Goal: Information Seeking & Learning: Find specific fact

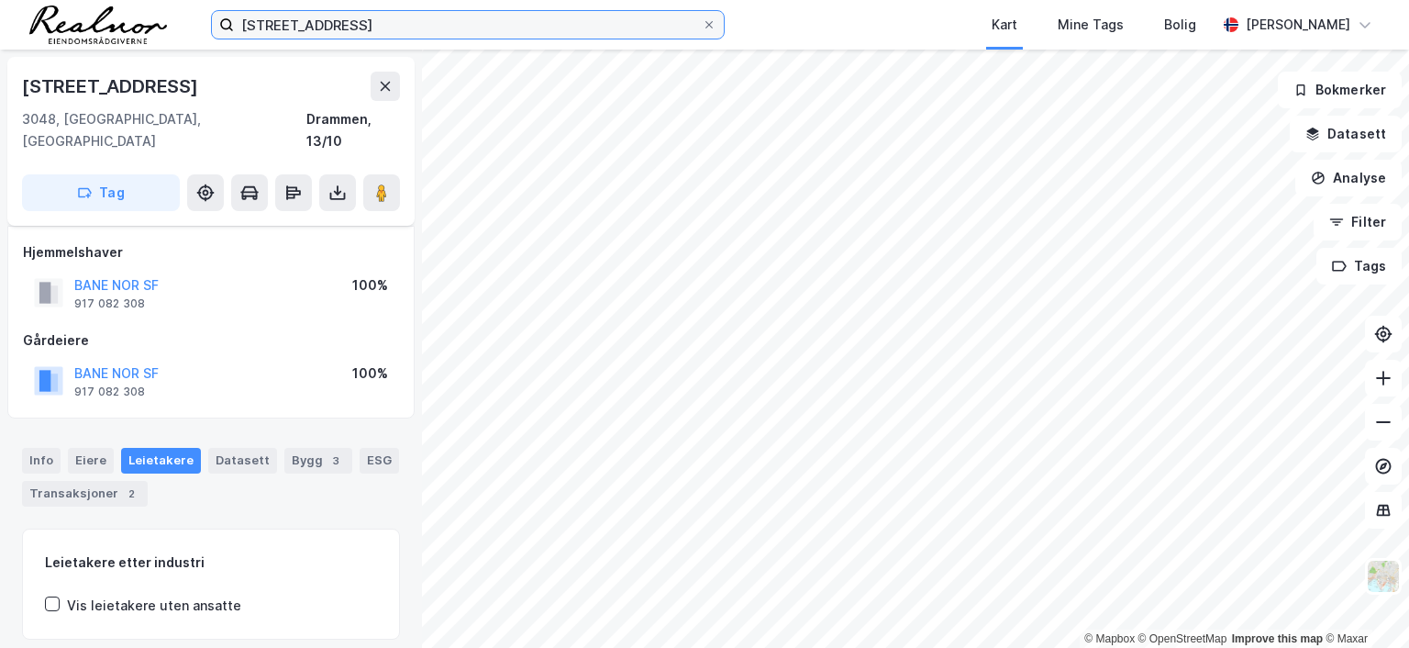
click at [370, 28] on input "[STREET_ADDRESS]" at bounding box center [468, 25] width 468 height 28
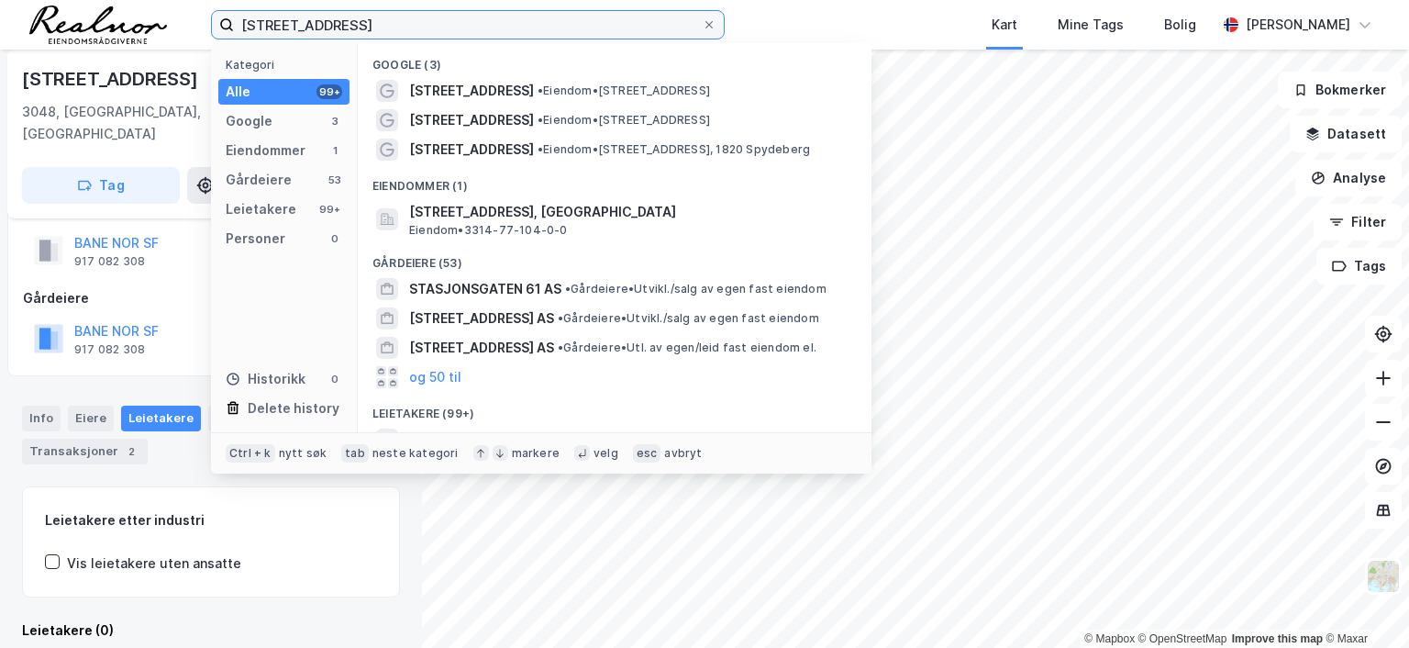
drag, startPoint x: 370, startPoint y: 23, endPoint x: 126, endPoint y: 11, distance: 244.3
click at [126, 11] on div "[STREET_ADDRESS] Kategori Alle 99+ Google 3 Eiendommer 1 Gårdeiere 53 Leietaker…" at bounding box center [704, 25] width 1409 height 50
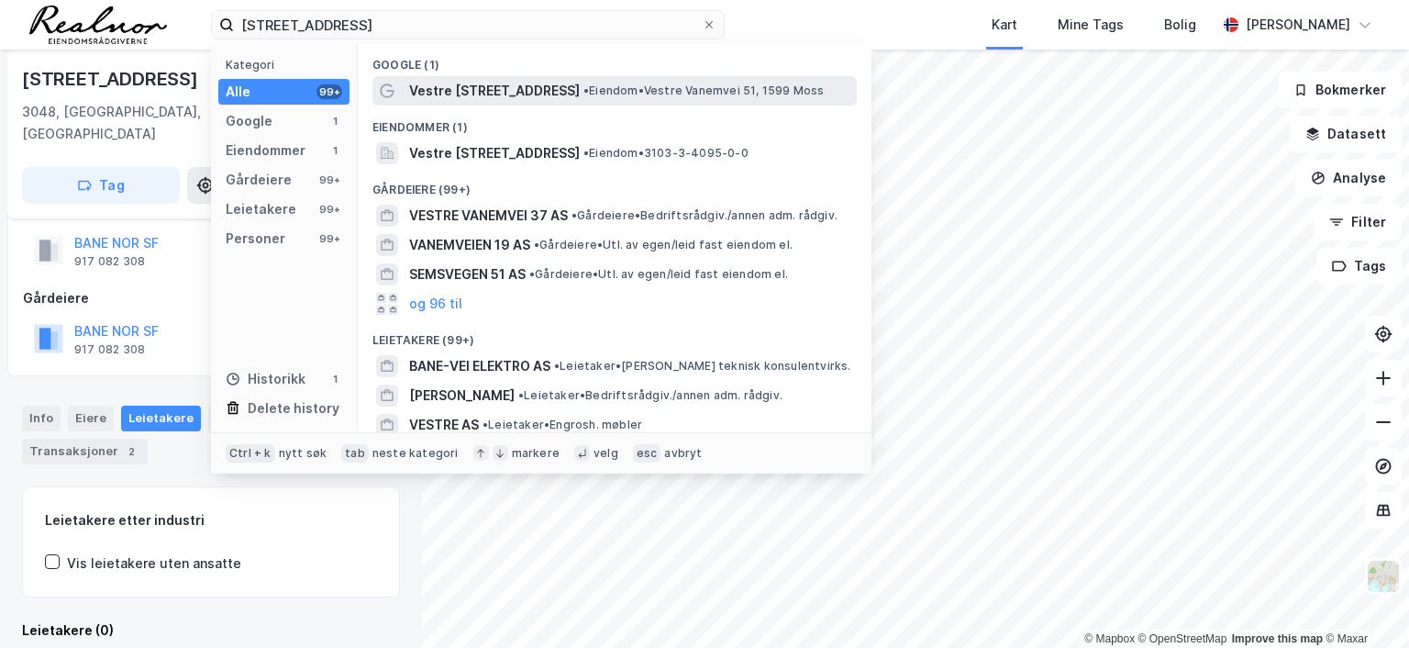
click at [488, 91] on span "Vestre [STREET_ADDRESS]" at bounding box center [494, 91] width 171 height 22
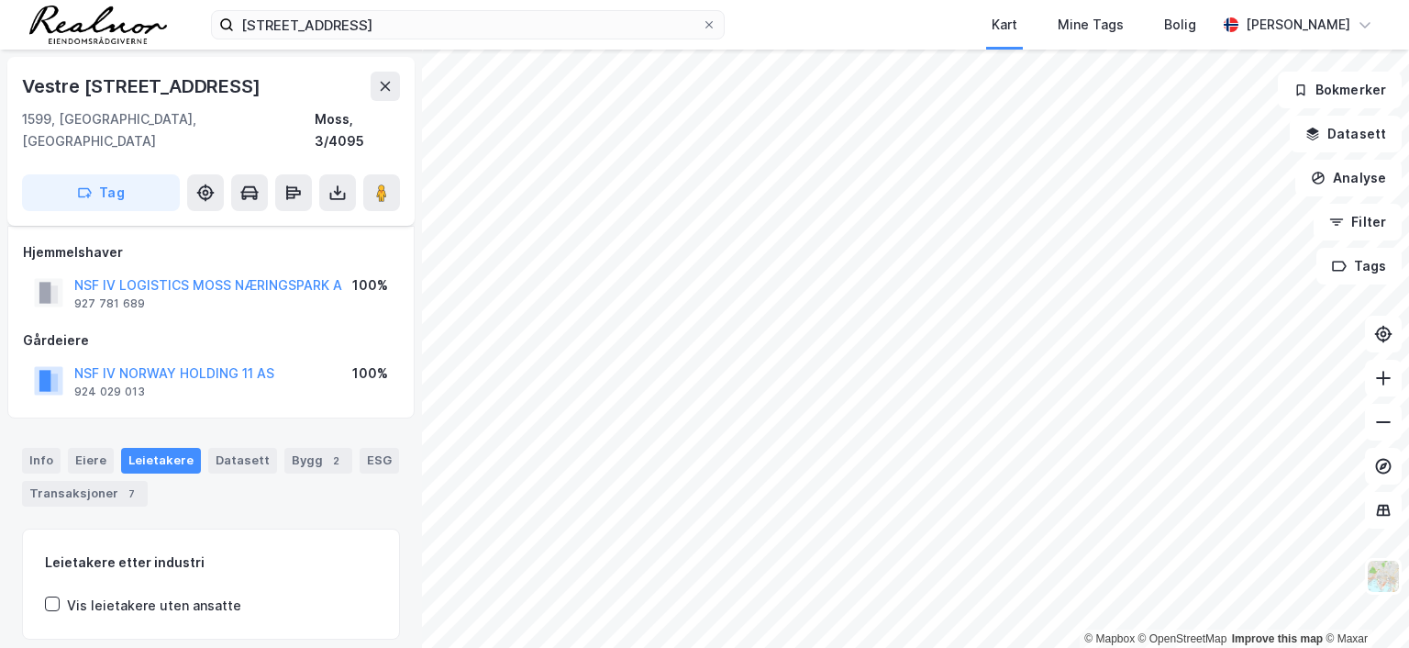
scroll to position [42, 0]
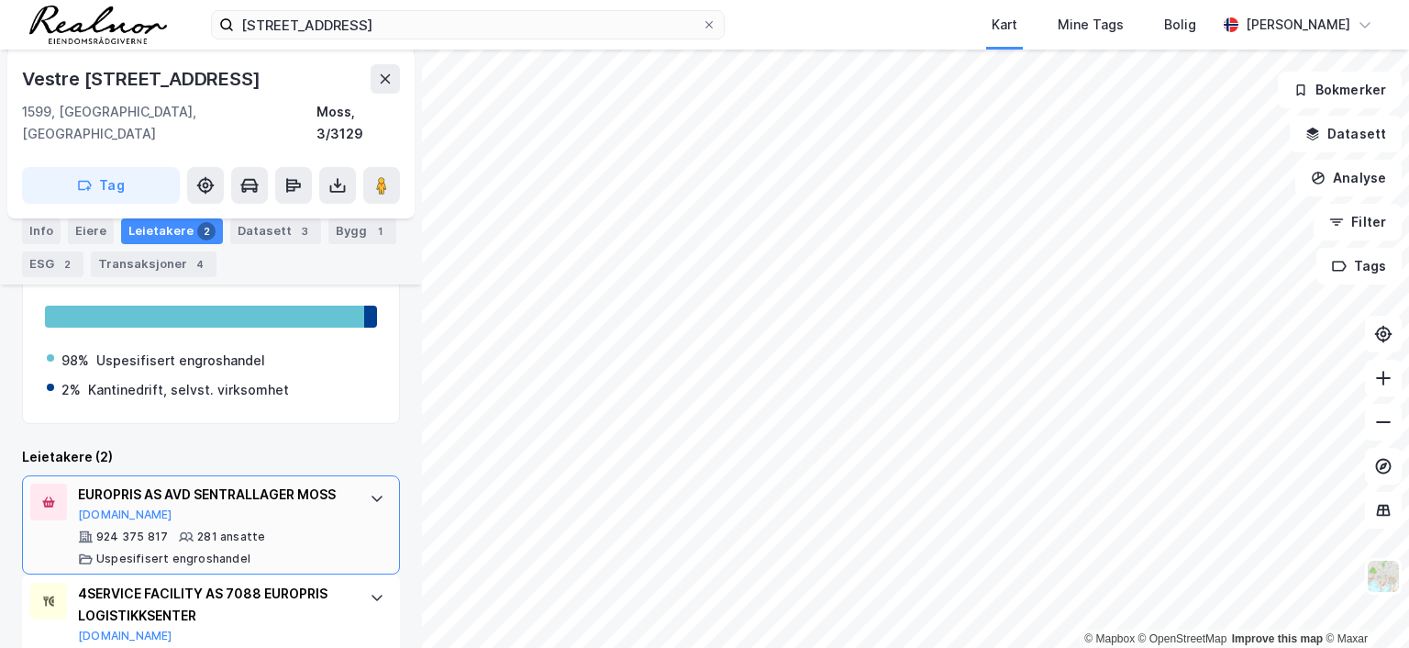
scroll to position [308, 0]
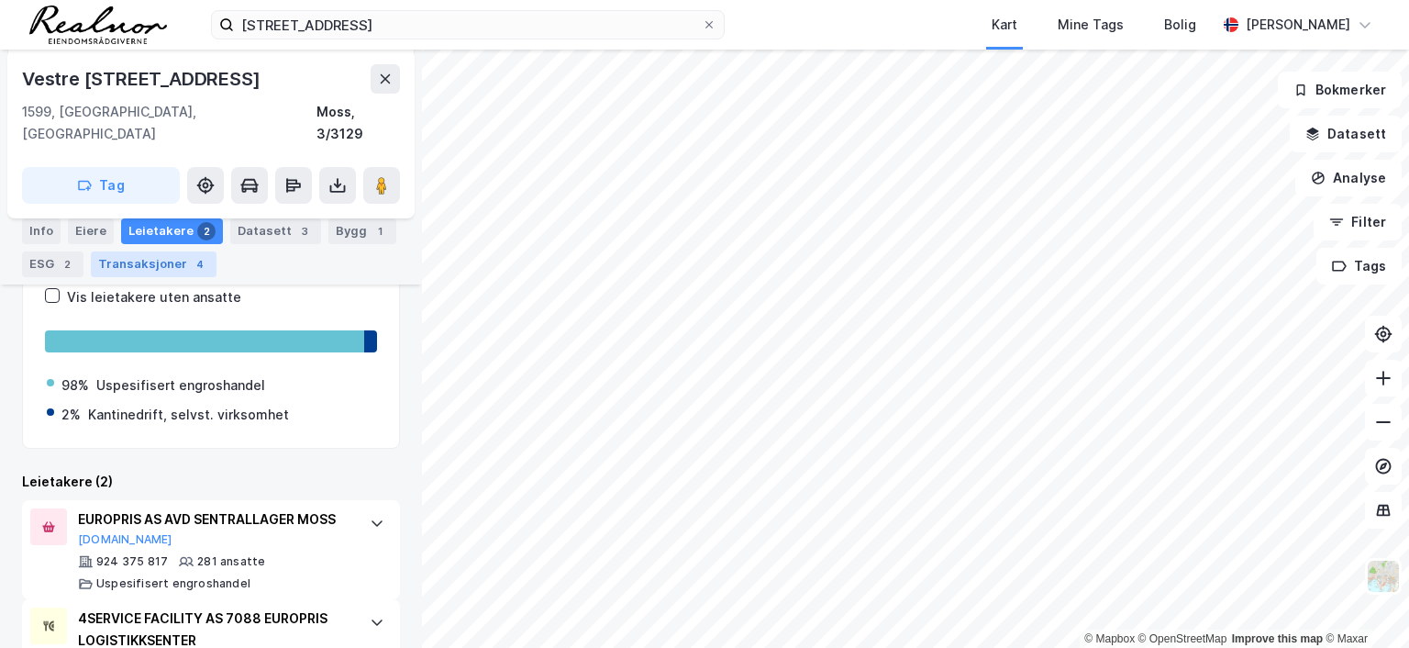
click at [161, 265] on div "Transaksjoner 4" at bounding box center [154, 264] width 126 height 26
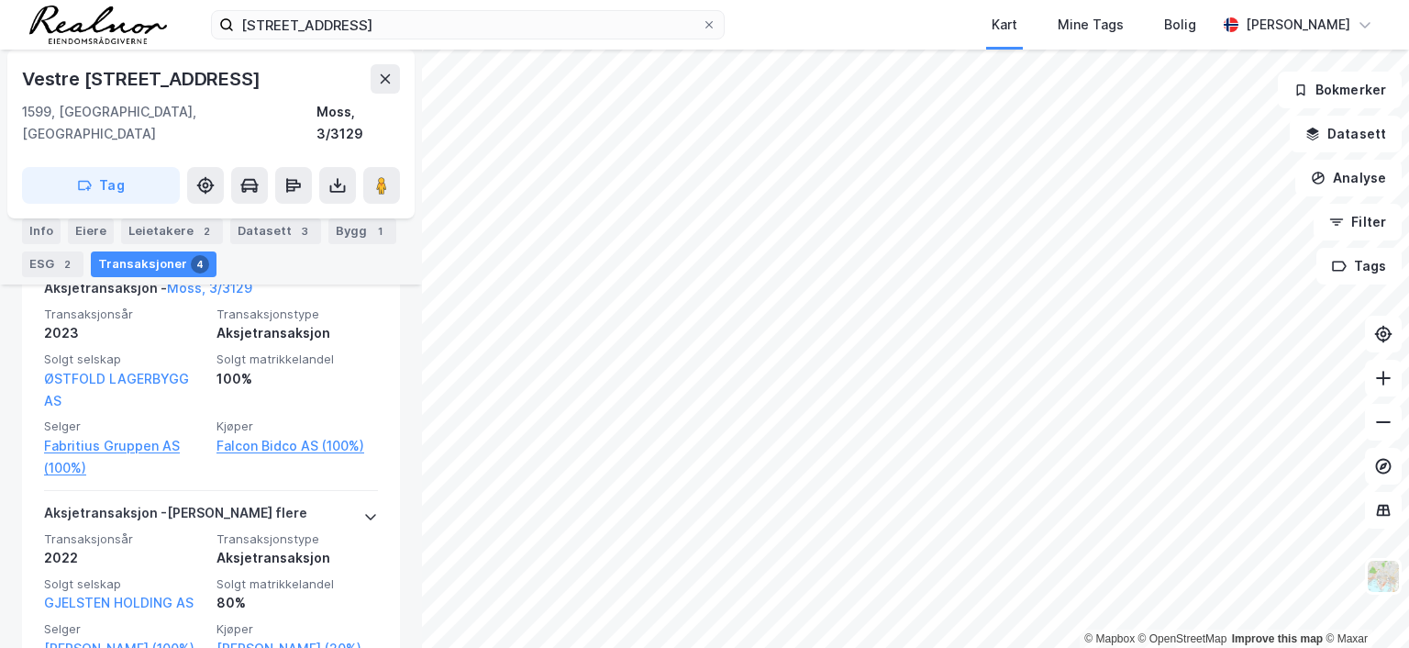
scroll to position [492, 0]
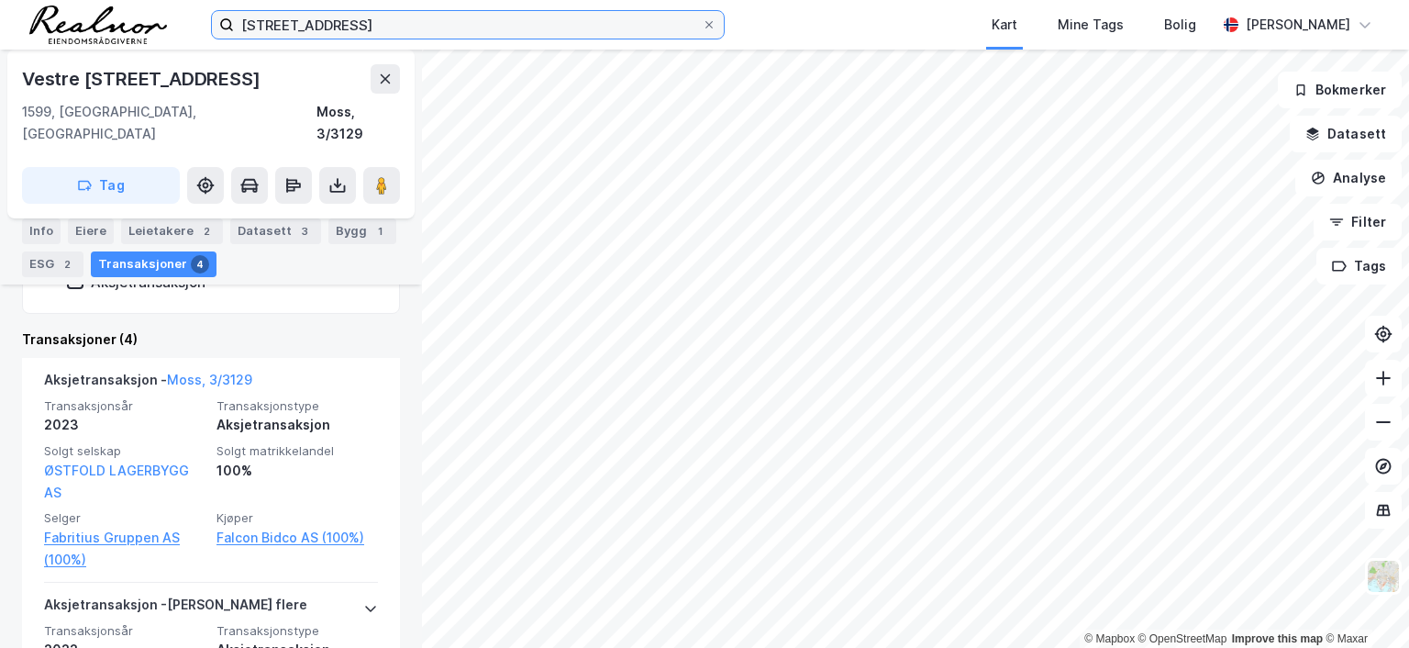
click at [410, 21] on input "[STREET_ADDRESS]" at bounding box center [468, 25] width 468 height 28
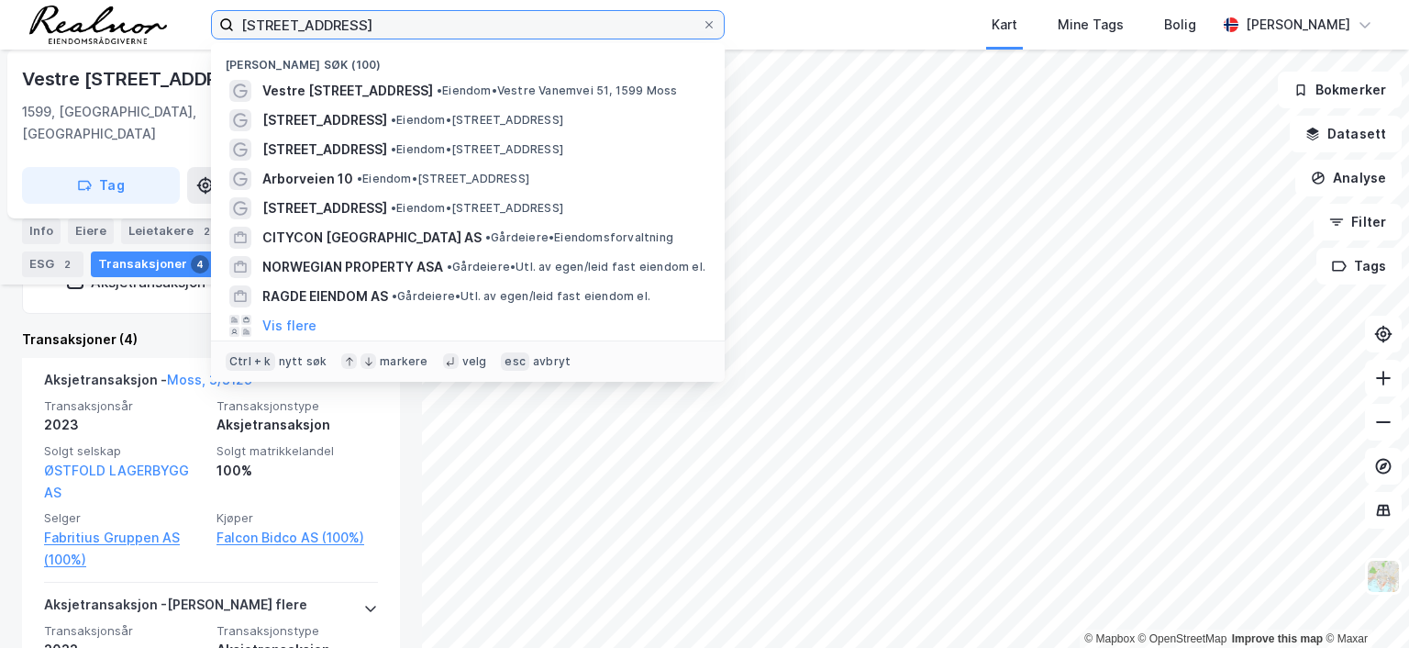
drag, startPoint x: 387, startPoint y: 20, endPoint x: 105, endPoint y: 12, distance: 281.7
click at [106, 14] on div "vestre vanemvei 51 Nylige søk (100) [STREET_ADDRESS] • Eiendom • Vestre Vanemve…" at bounding box center [704, 25] width 1409 height 50
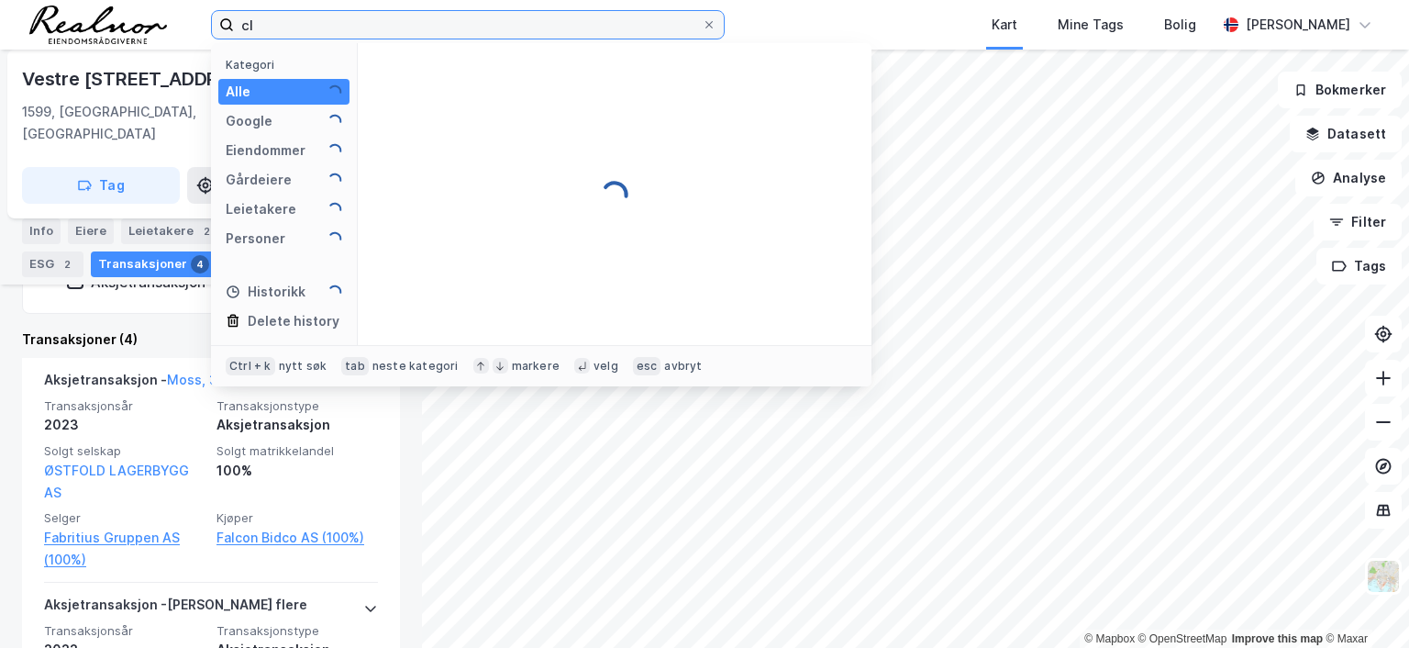
type input "c"
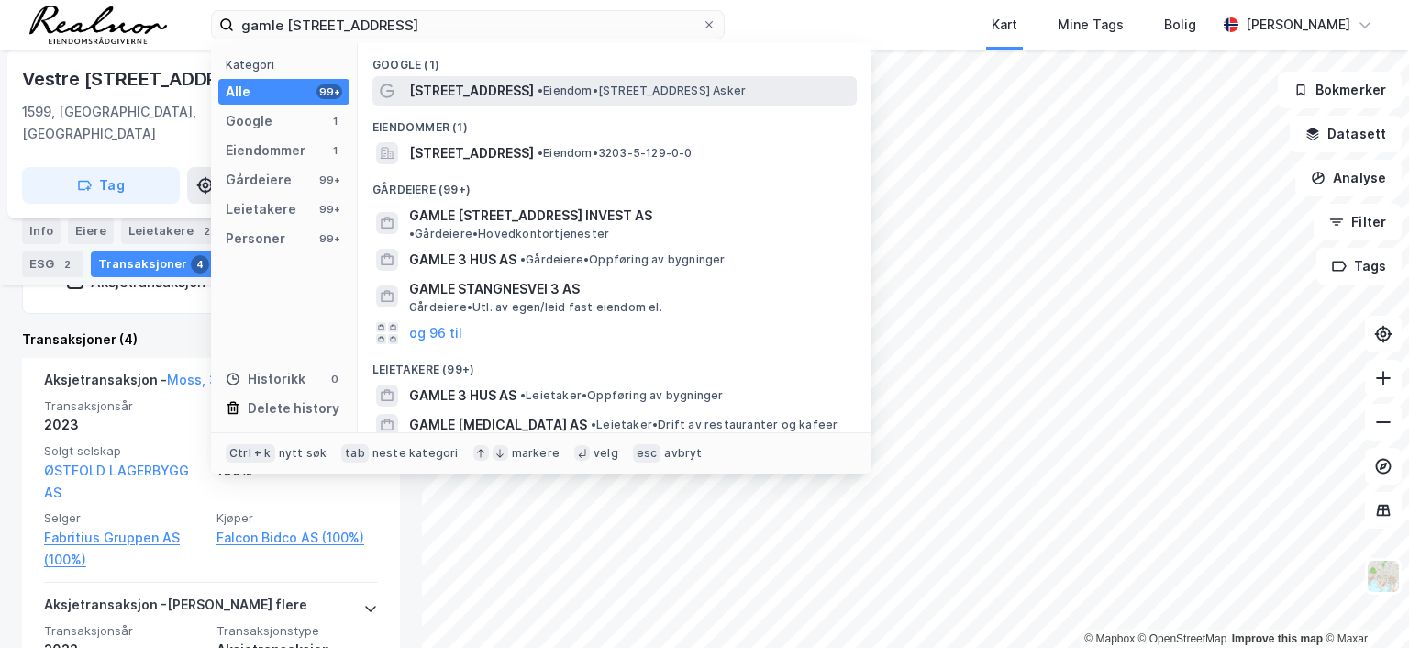
click at [634, 93] on span "• Eiendom • [STREET_ADDRESS] Asker" at bounding box center [641, 90] width 208 height 15
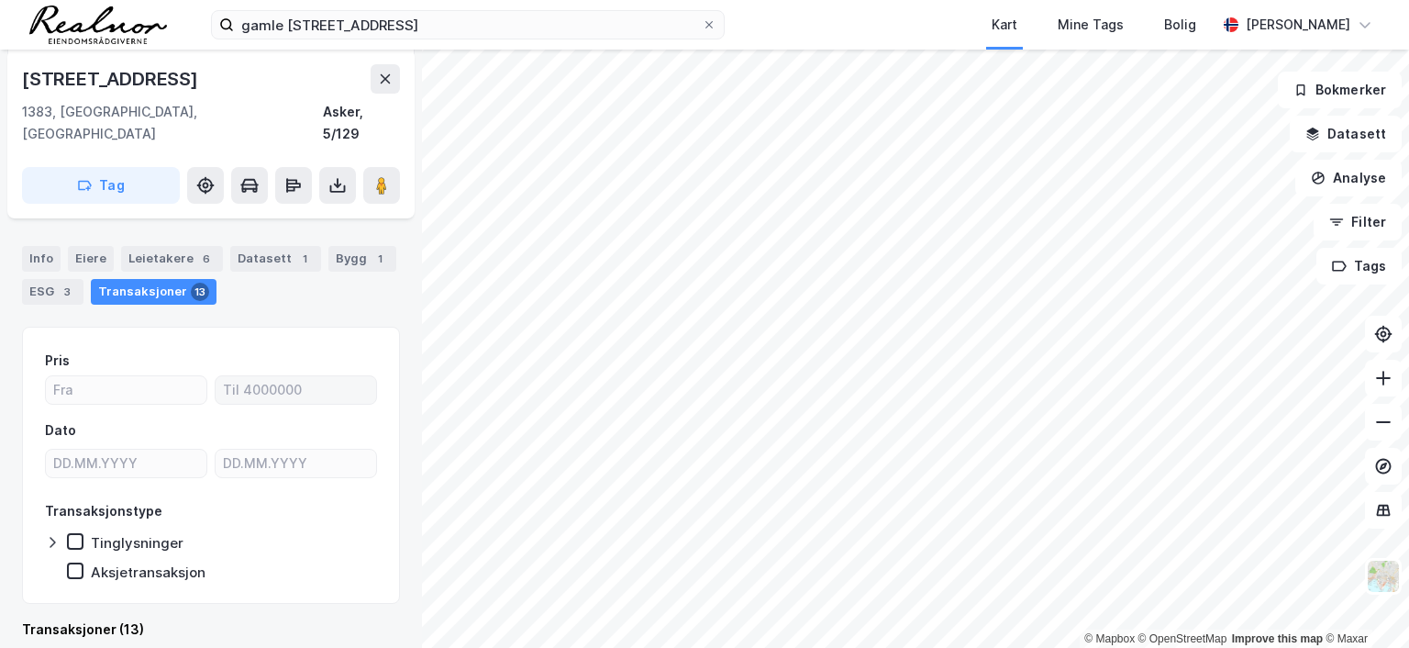
scroll to position [202, 0]
click at [94, 246] on div "Eiere" at bounding box center [91, 259] width 46 height 26
click at [90, 113] on div "Hjemmelshaver ASKER HQ INVEST AS 893 077 022 100%" at bounding box center [211, 75] width 376 height 73
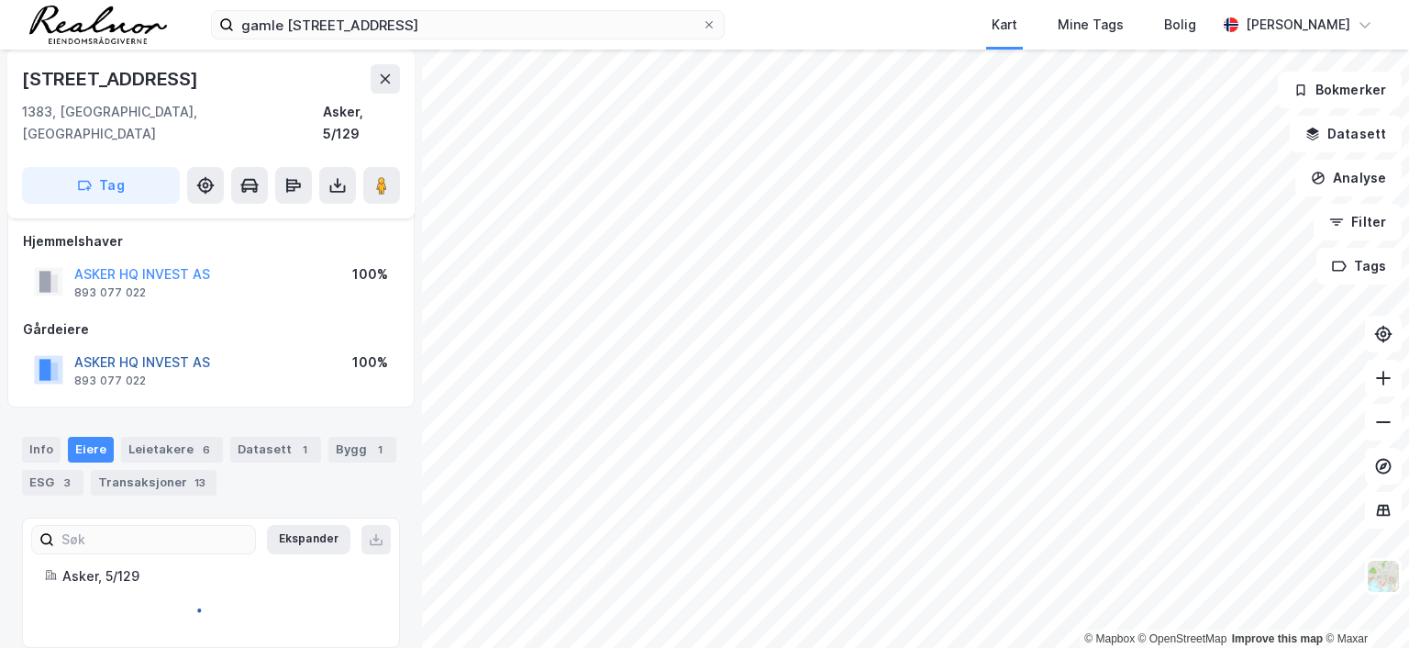
scroll to position [202, 0]
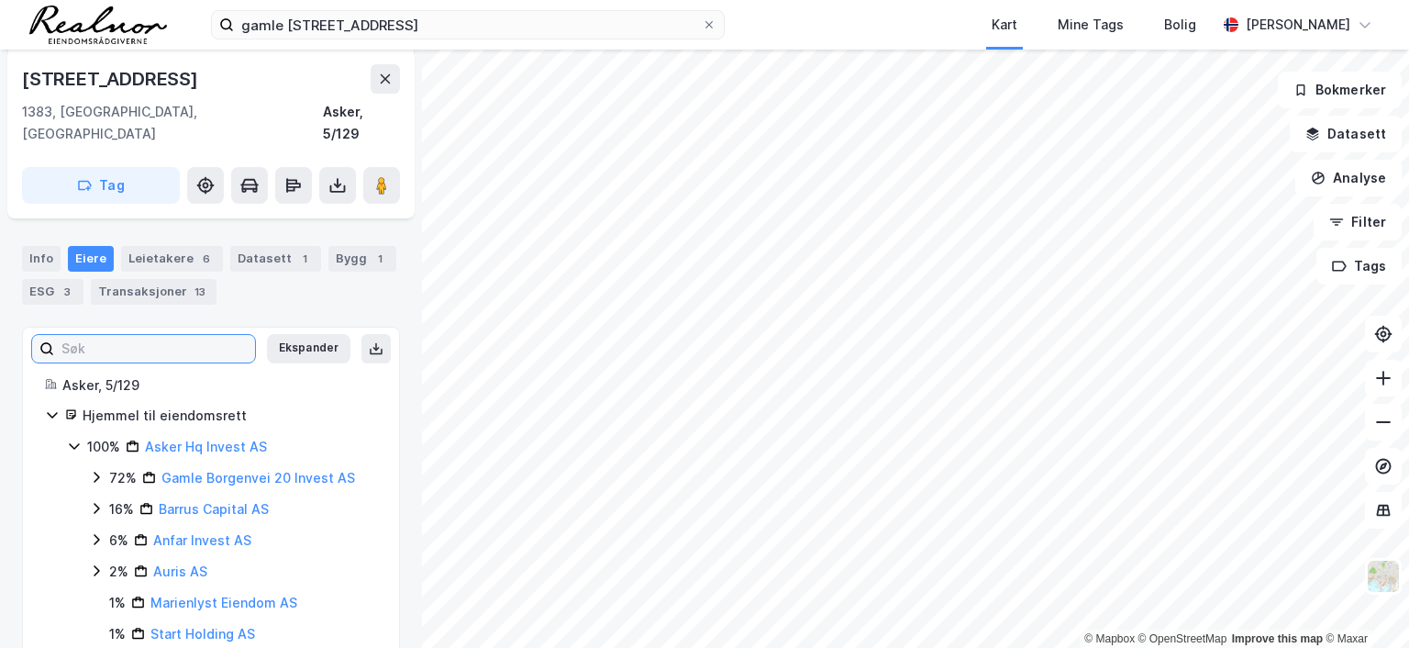
click at [168, 339] on input at bounding box center [154, 349] width 201 height 28
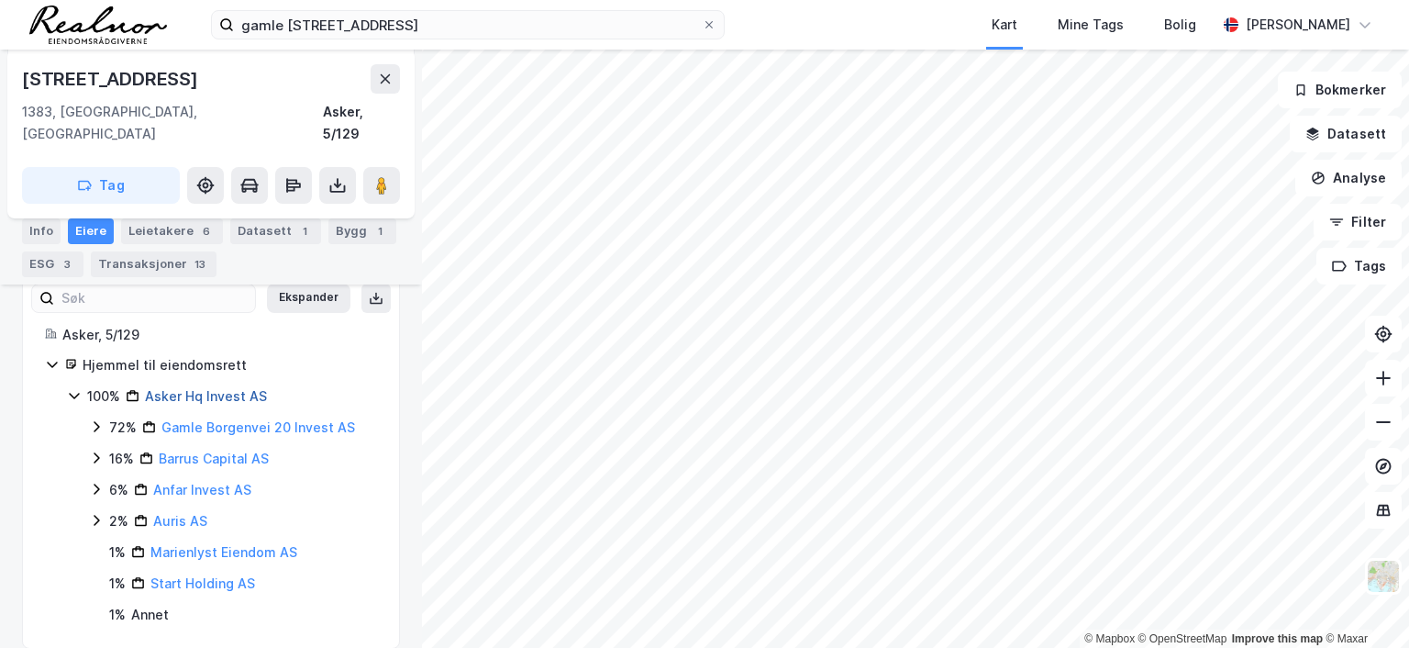
click at [231, 388] on link "Asker Hq Invest AS" at bounding box center [206, 396] width 122 height 16
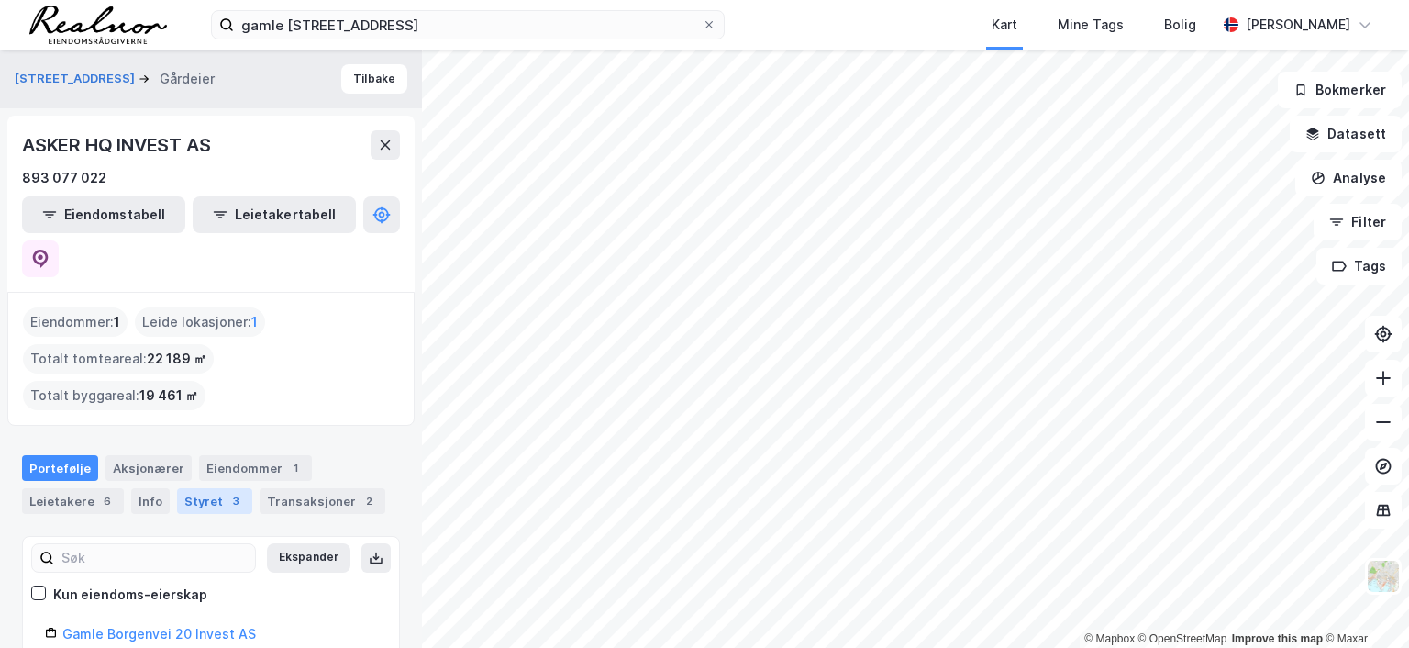
scroll to position [22, 0]
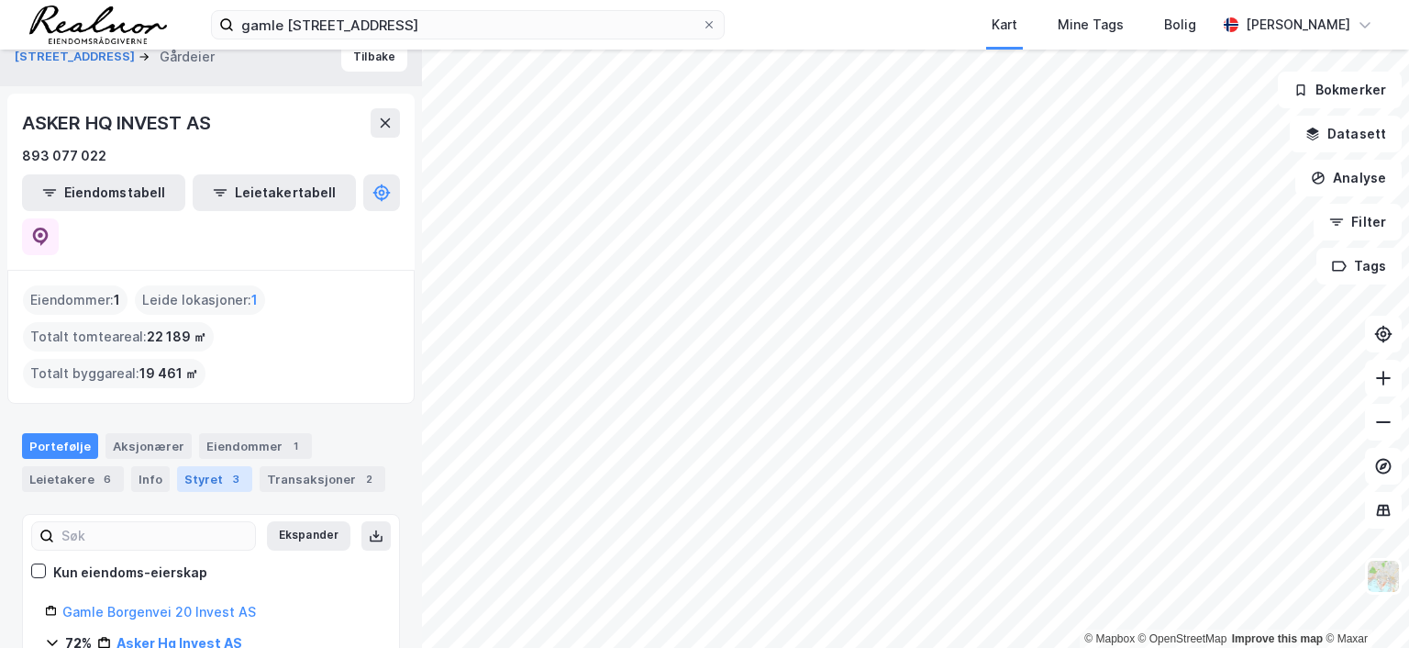
click at [227, 470] on div "3" at bounding box center [236, 479] width 18 height 18
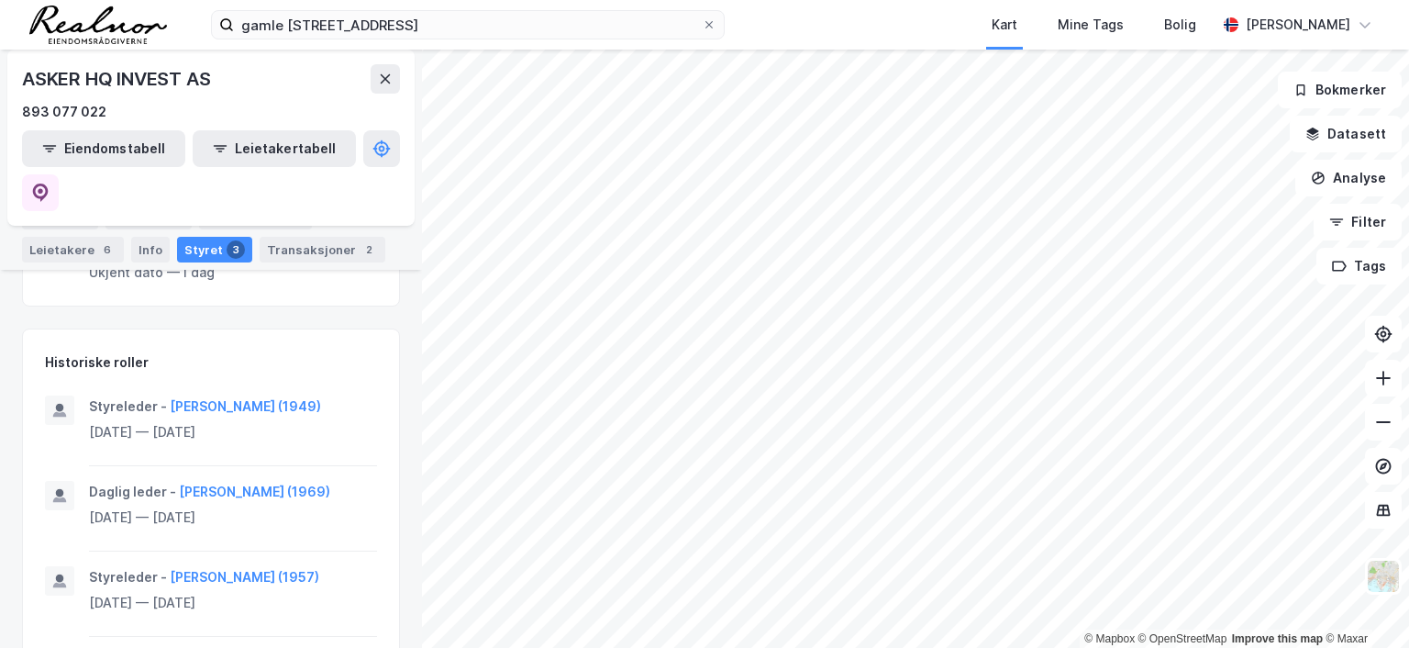
scroll to position [445, 0]
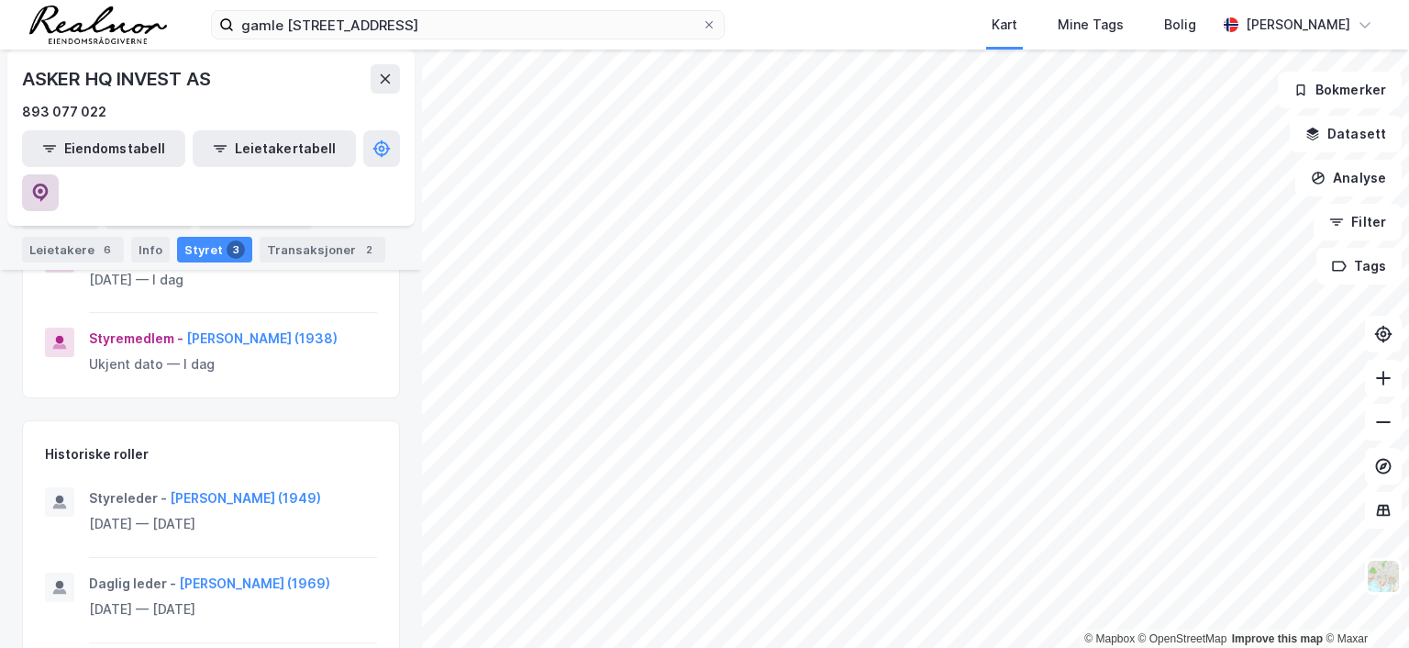
click at [43, 188] on icon at bounding box center [41, 191] width 6 height 6
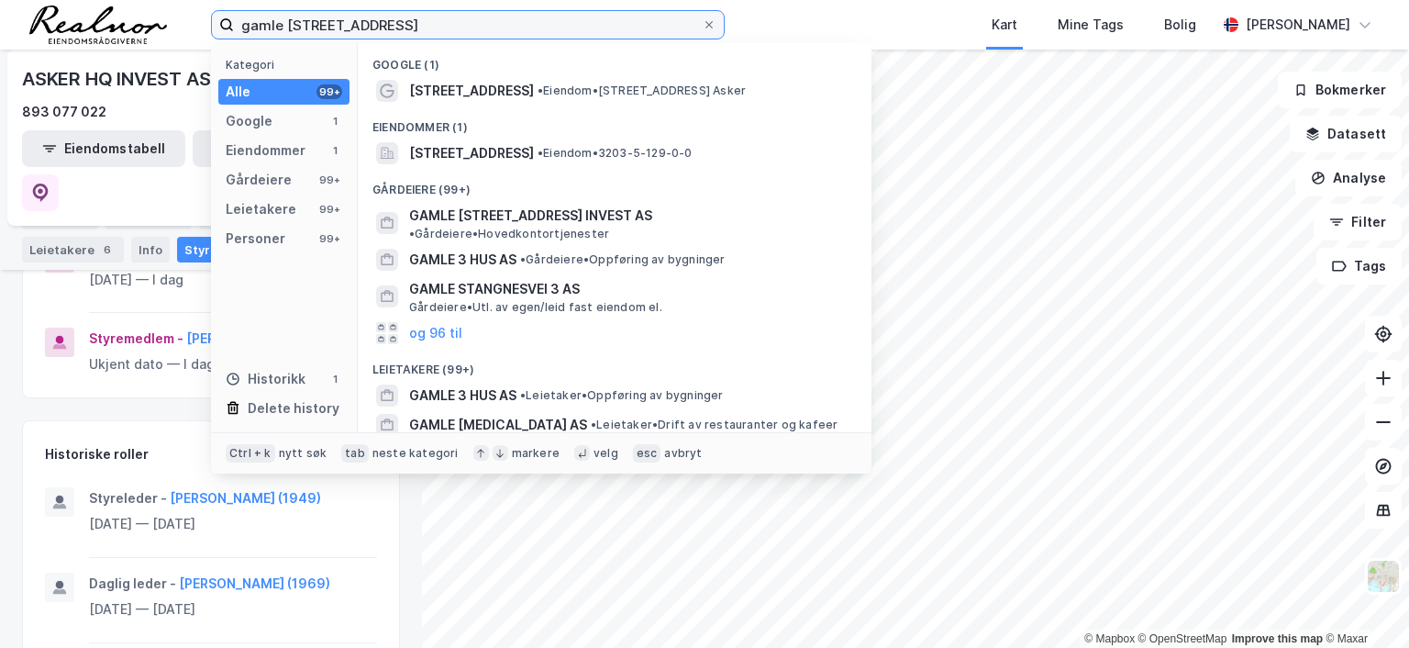
click at [363, 22] on input "gamle [STREET_ADDRESS]" at bounding box center [468, 25] width 468 height 28
drag, startPoint x: 366, startPoint y: 23, endPoint x: 106, endPoint y: 6, distance: 260.1
click at [106, 6] on div "gamle borgenvei 3 Kategori Alle 99+ Google 1 Eiendommer 1 Gårdeiere 99+ Leietak…" at bounding box center [704, 25] width 1409 height 50
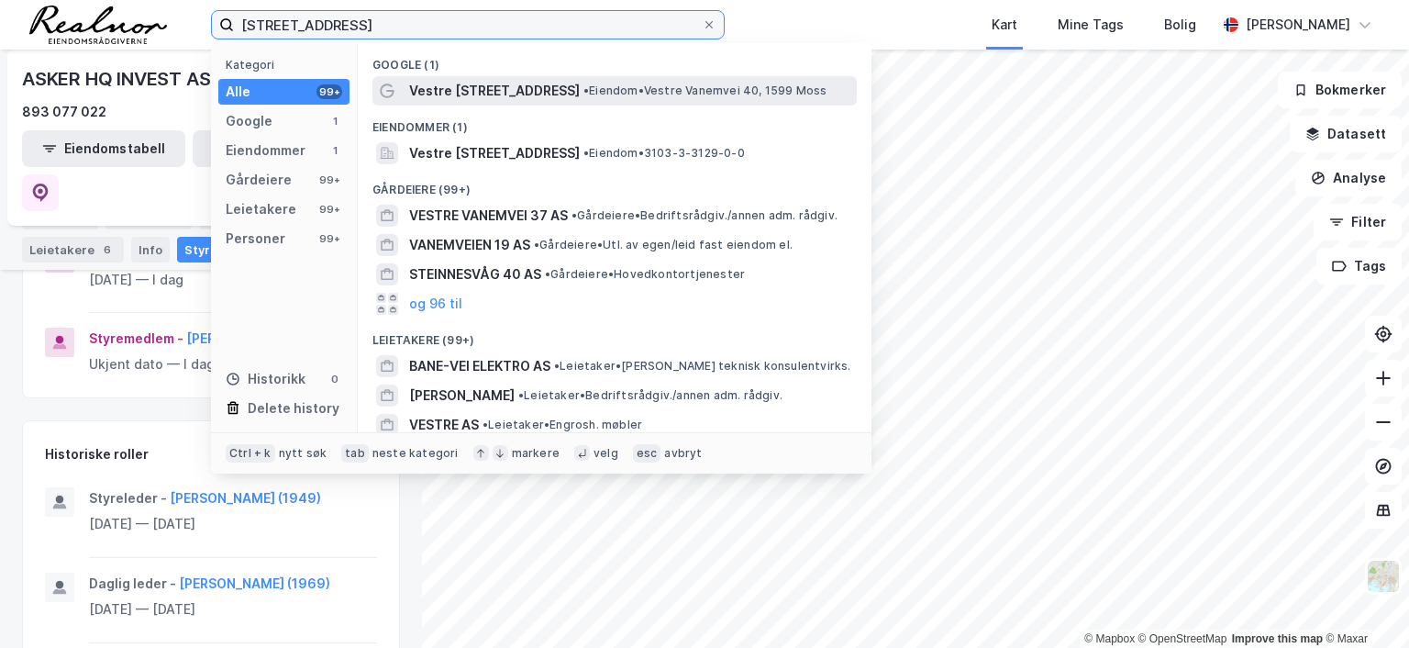
type input "[STREET_ADDRESS]"
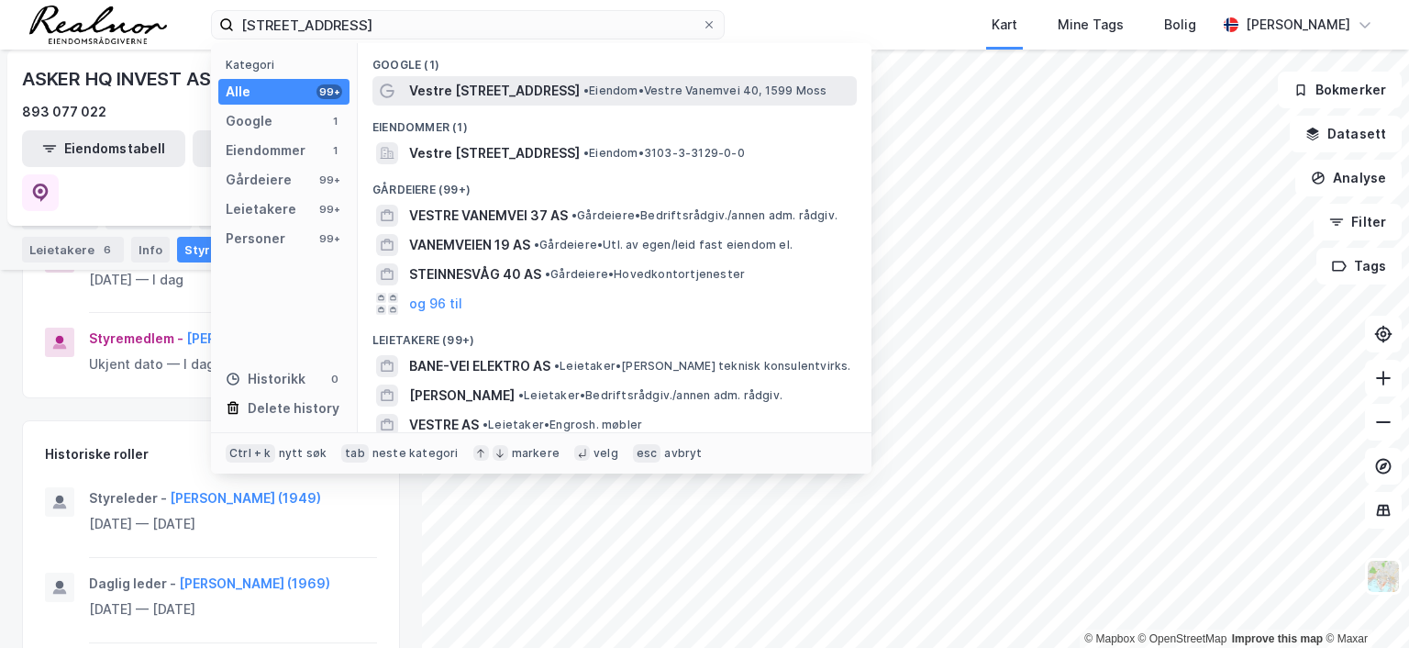
click at [504, 90] on span "Vestre [STREET_ADDRESS]" at bounding box center [494, 91] width 171 height 22
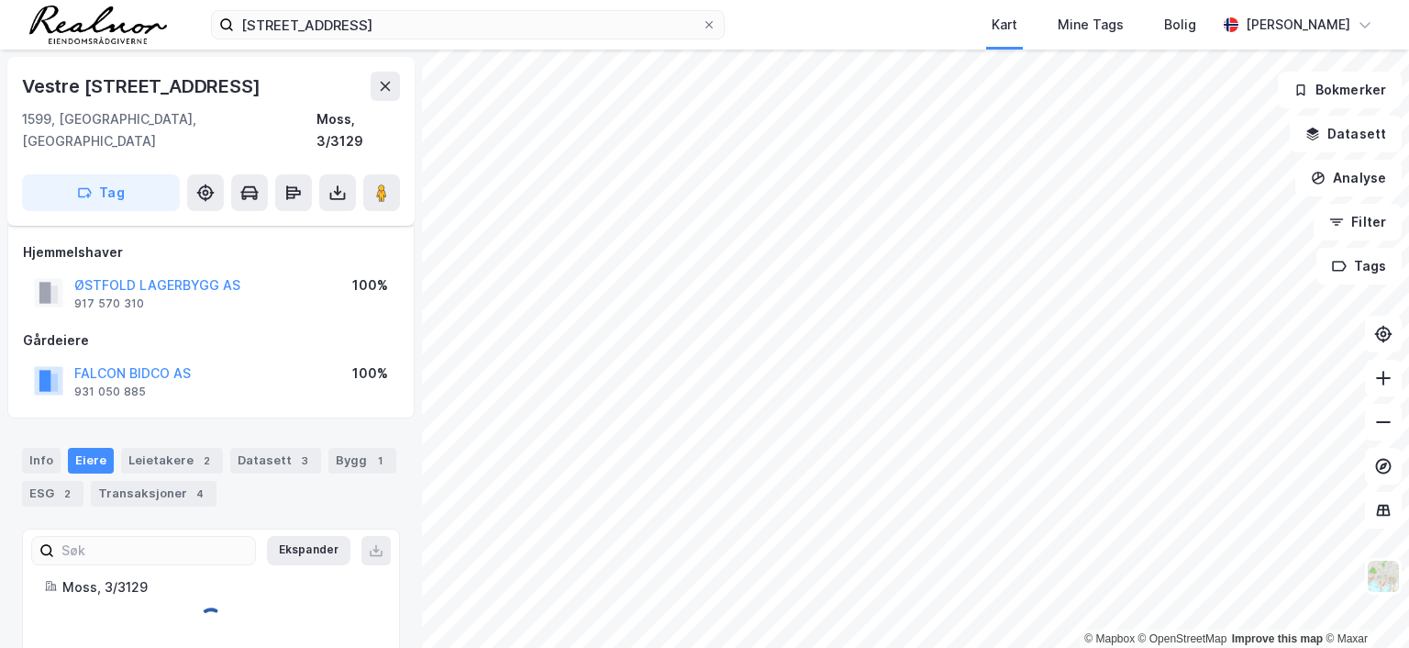
scroll to position [11, 0]
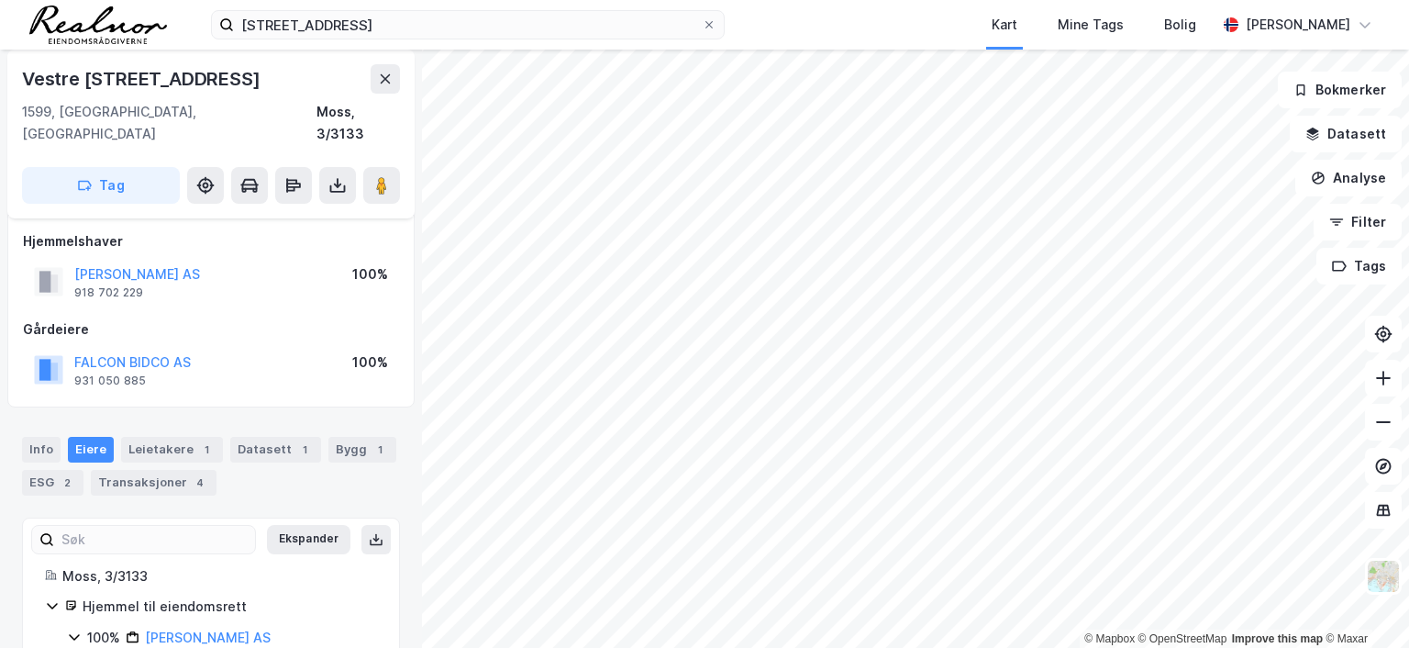
scroll to position [66, 0]
